Goal: Find specific page/section: Find specific page/section

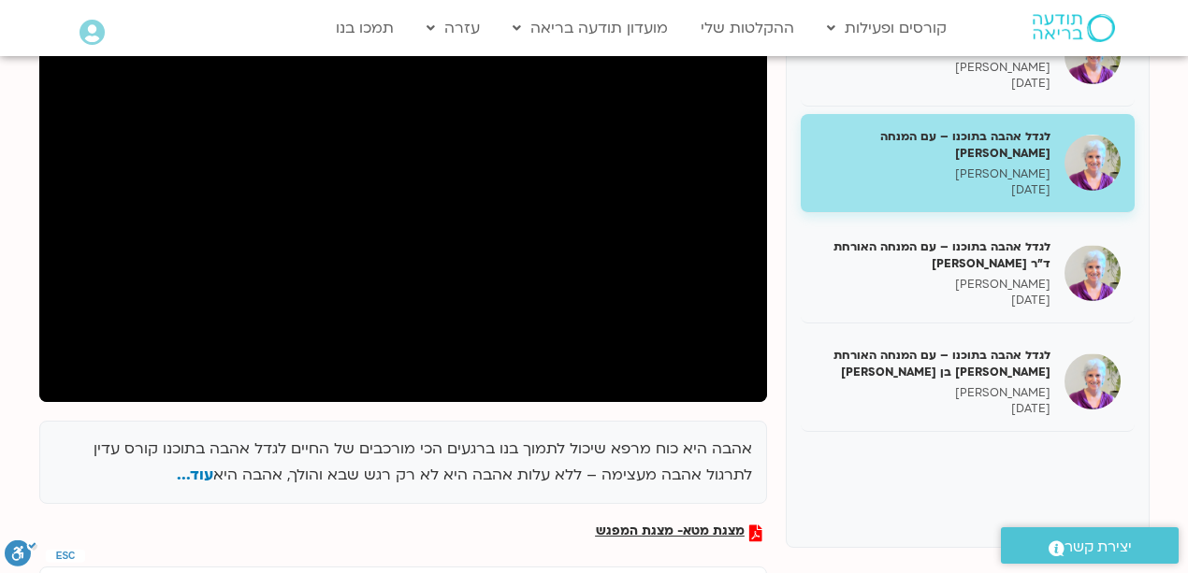
scroll to position [124, 0]
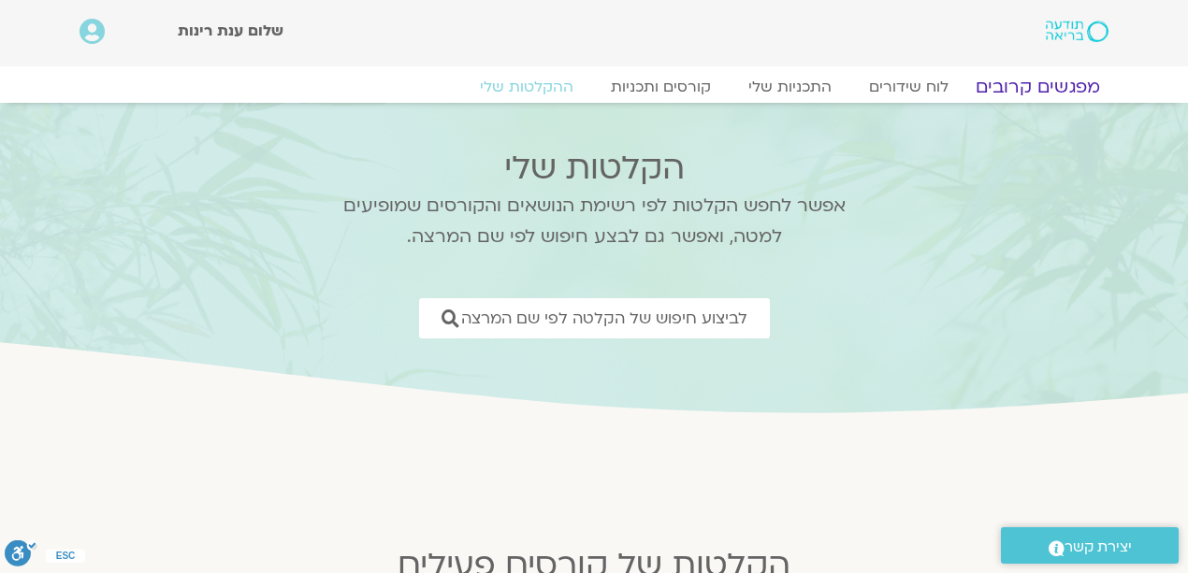
click at [1038, 88] on link "מפגשים קרובים" at bounding box center [1037, 87] width 169 height 22
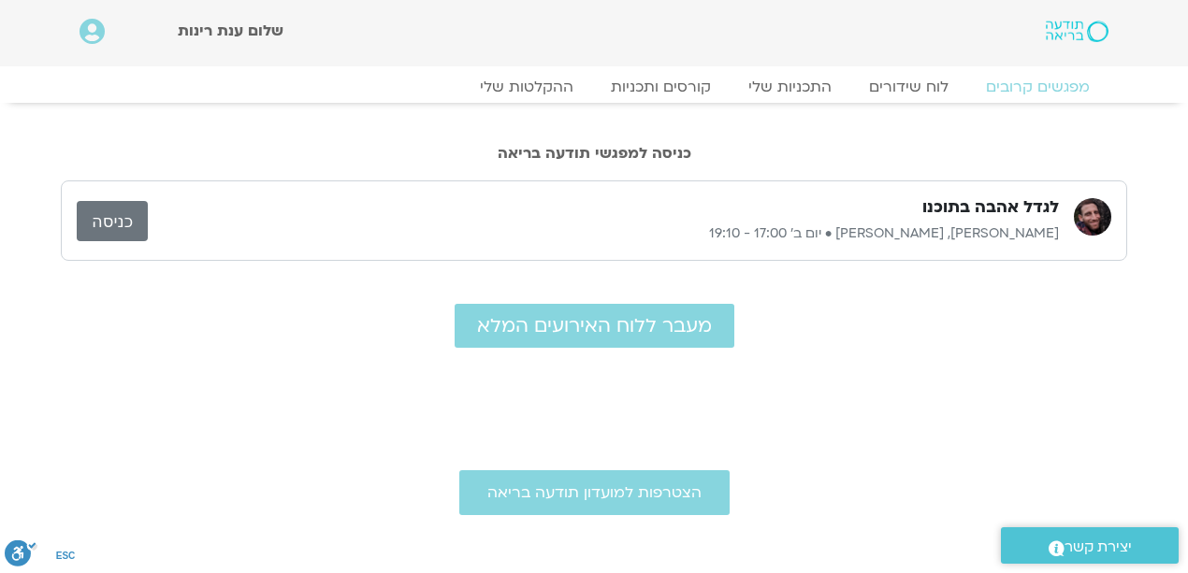
click at [108, 221] on link "כניסה" at bounding box center [112, 221] width 71 height 40
click at [138, 208] on link "כניסה" at bounding box center [112, 221] width 71 height 40
